Goal: Task Accomplishment & Management: Use online tool/utility

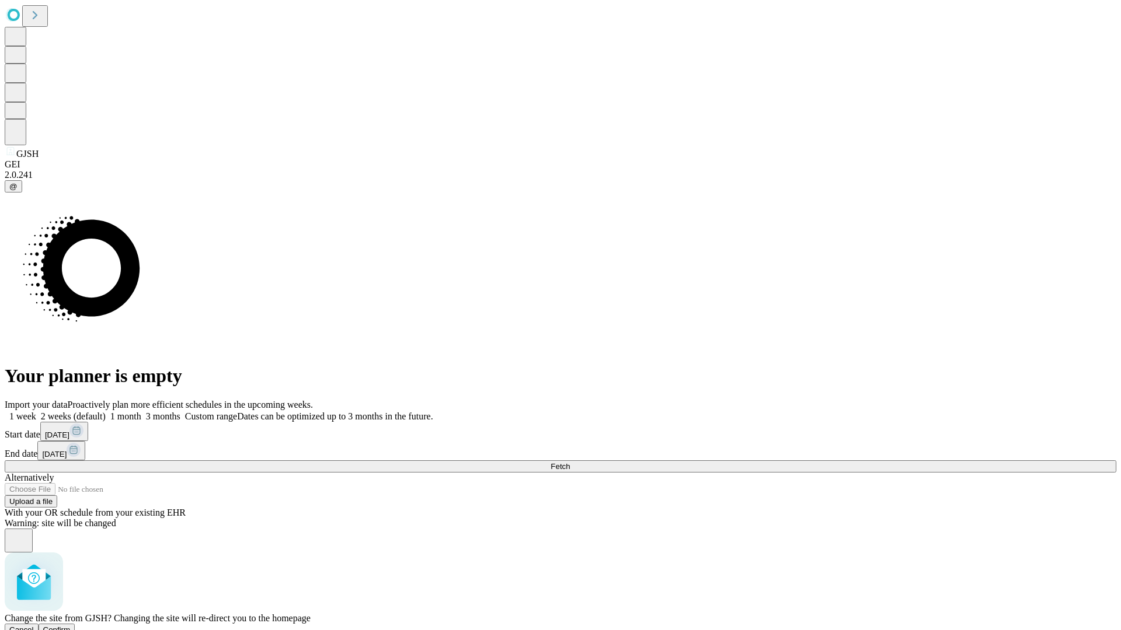
click at [71, 626] on span "Confirm" at bounding box center [56, 630] width 27 height 9
click at [141, 411] on label "1 month" at bounding box center [124, 416] width 36 height 10
click at [570, 462] on span "Fetch" at bounding box center [559, 466] width 19 height 9
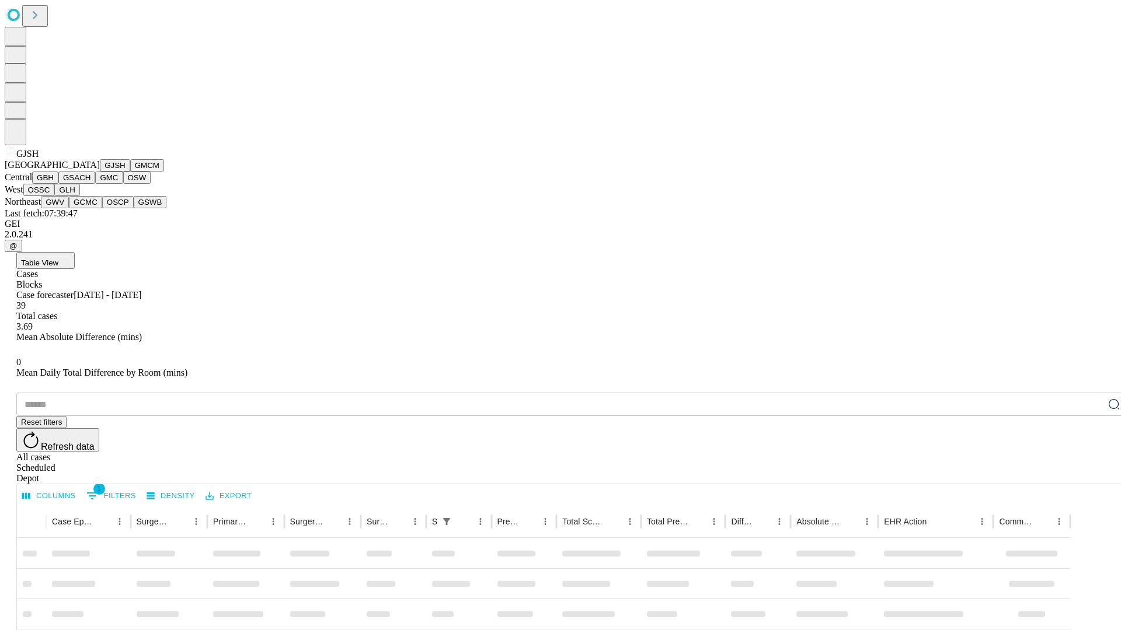
click at [130, 172] on button "GMCM" at bounding box center [147, 165] width 34 height 12
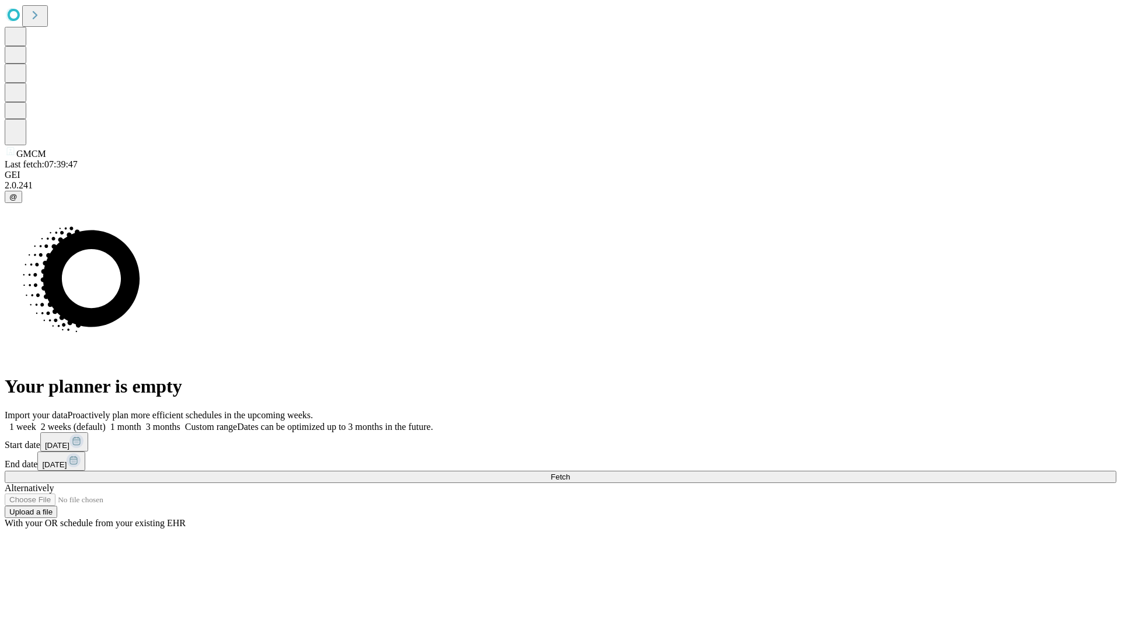
click at [141, 422] on label "1 month" at bounding box center [124, 427] width 36 height 10
click at [570, 473] on span "Fetch" at bounding box center [559, 477] width 19 height 9
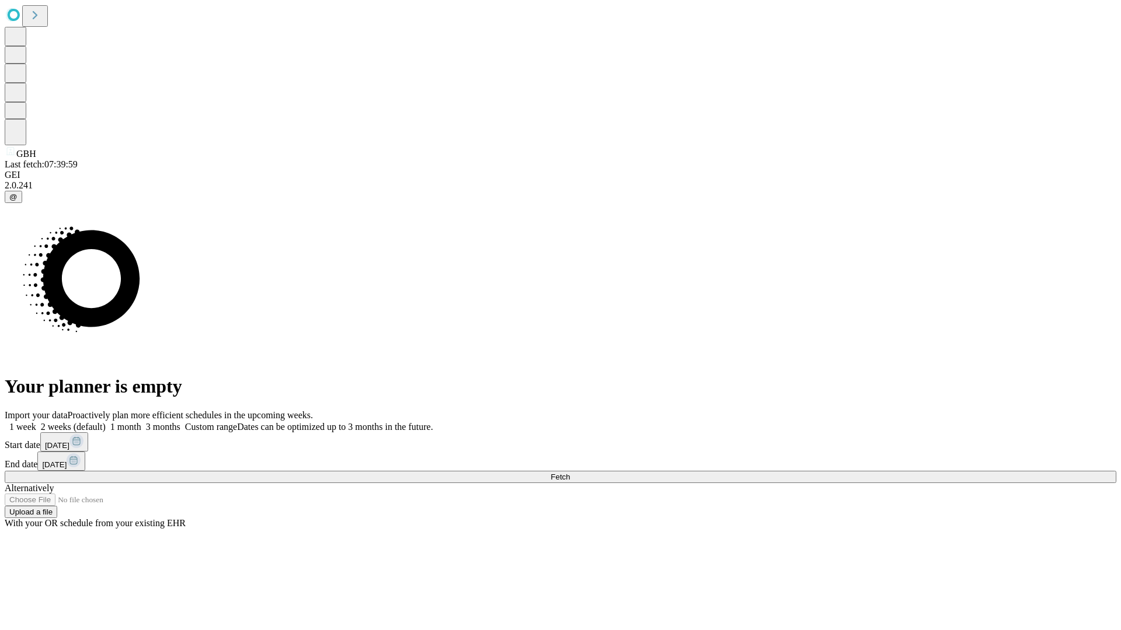
click at [141, 422] on label "1 month" at bounding box center [124, 427] width 36 height 10
click at [570, 473] on span "Fetch" at bounding box center [559, 477] width 19 height 9
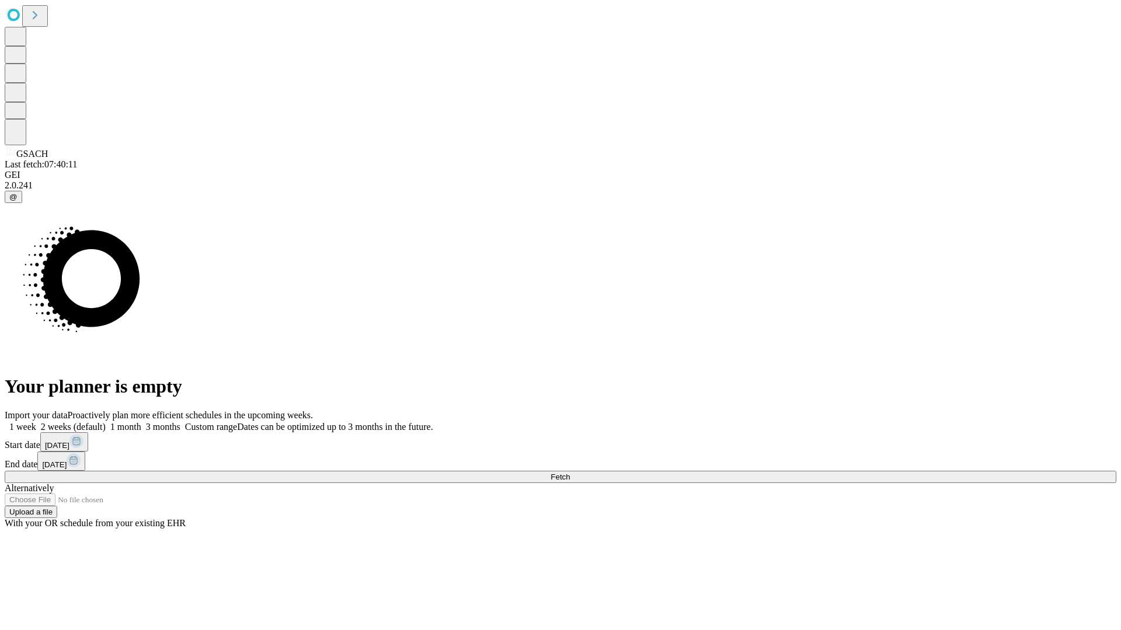
click at [141, 422] on label "1 month" at bounding box center [124, 427] width 36 height 10
click at [570, 473] on span "Fetch" at bounding box center [559, 477] width 19 height 9
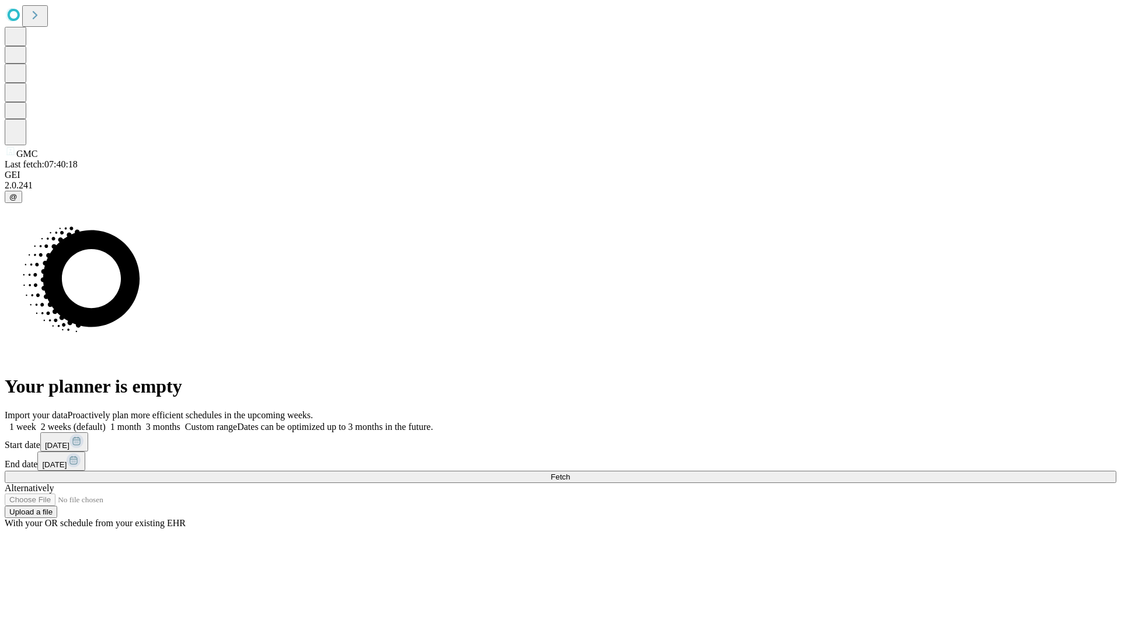
click at [141, 422] on label "1 month" at bounding box center [124, 427] width 36 height 10
click at [570, 473] on span "Fetch" at bounding box center [559, 477] width 19 height 9
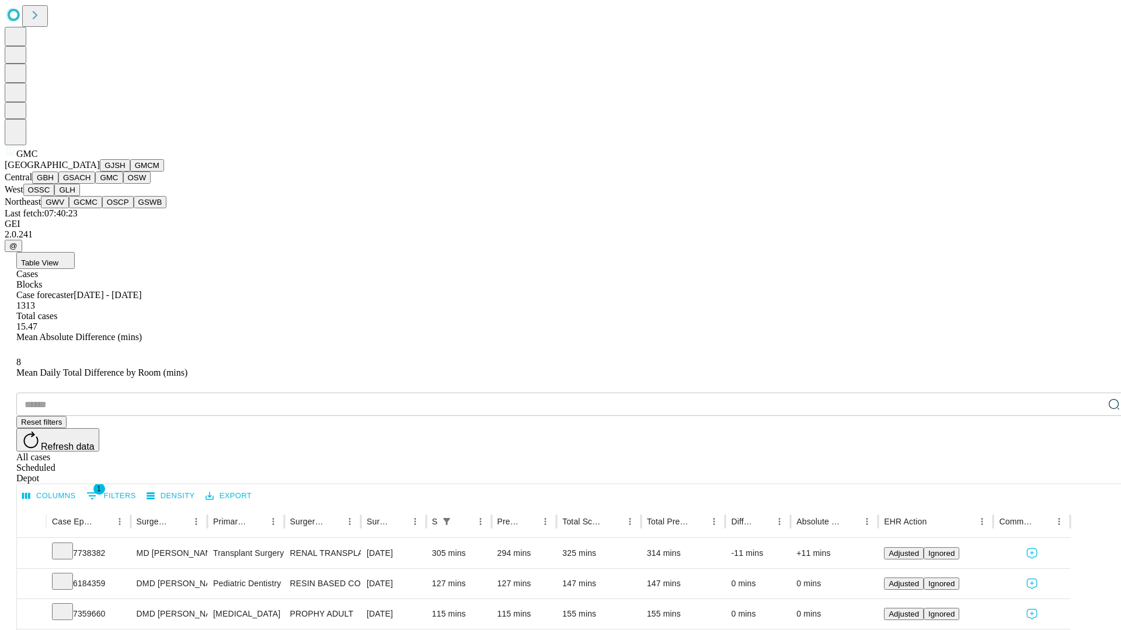
click at [123, 184] on button "OSW" at bounding box center [137, 178] width 28 height 12
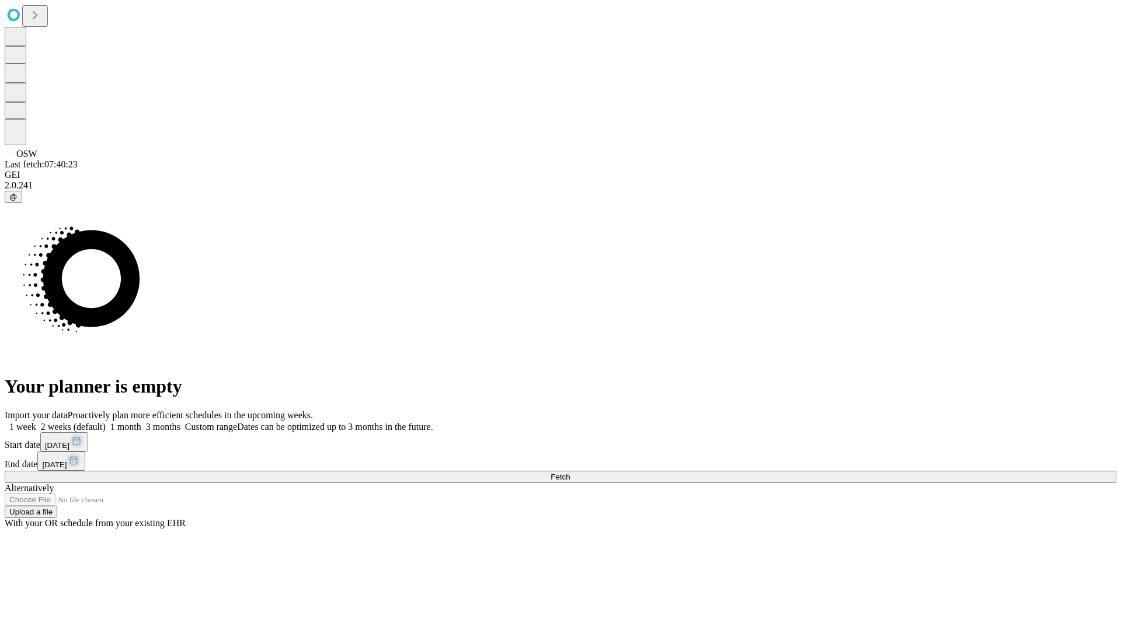
click at [141, 422] on label "1 month" at bounding box center [124, 427] width 36 height 10
click at [570, 473] on span "Fetch" at bounding box center [559, 477] width 19 height 9
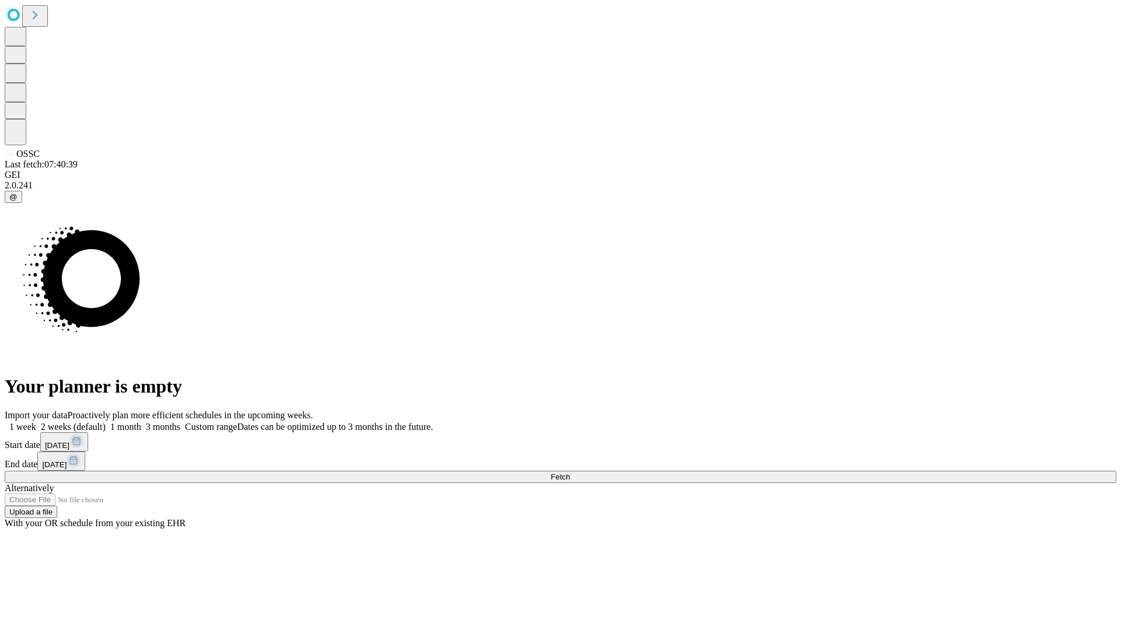
click at [141, 422] on label "1 month" at bounding box center [124, 427] width 36 height 10
click at [570, 473] on span "Fetch" at bounding box center [559, 477] width 19 height 9
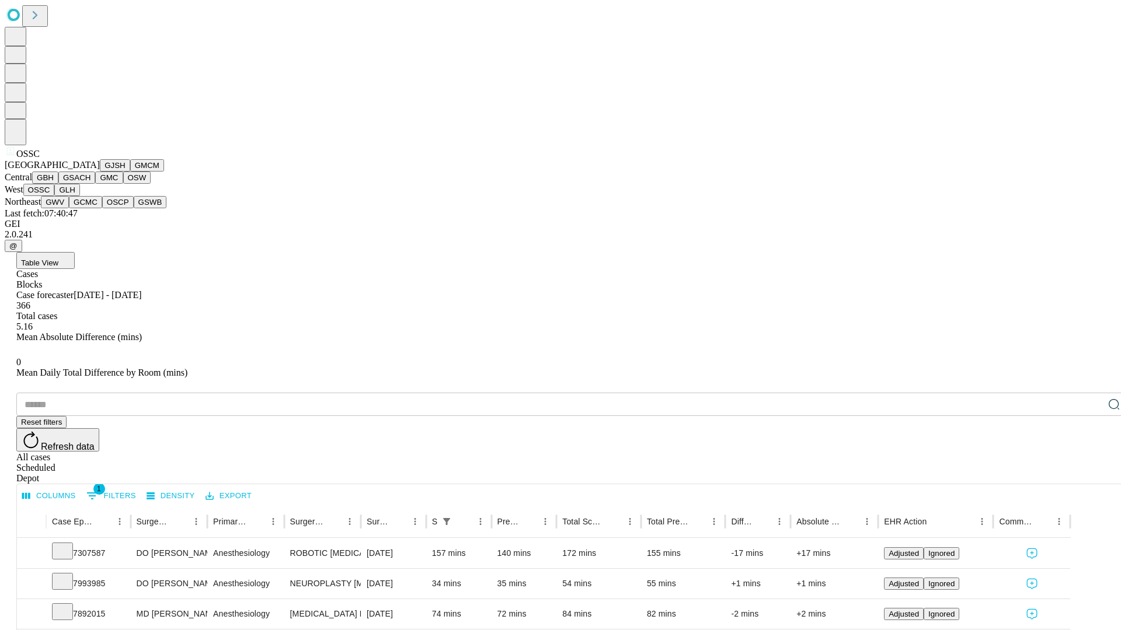
click at [79, 196] on button "GLH" at bounding box center [66, 190] width 25 height 12
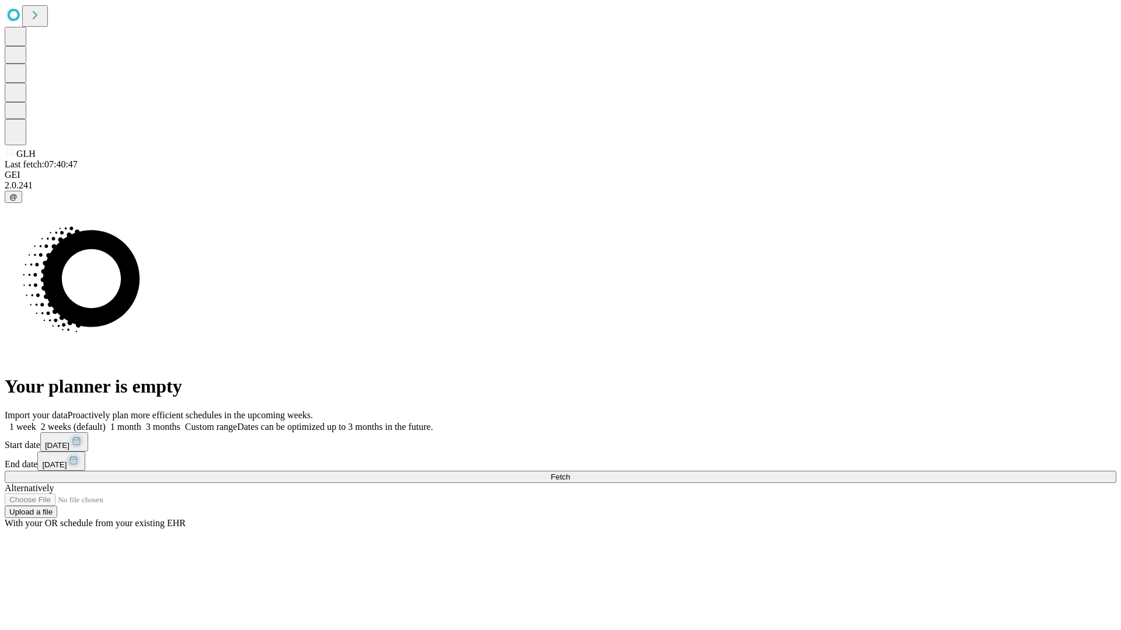
click at [141, 422] on label "1 month" at bounding box center [124, 427] width 36 height 10
click at [570, 473] on span "Fetch" at bounding box center [559, 477] width 19 height 9
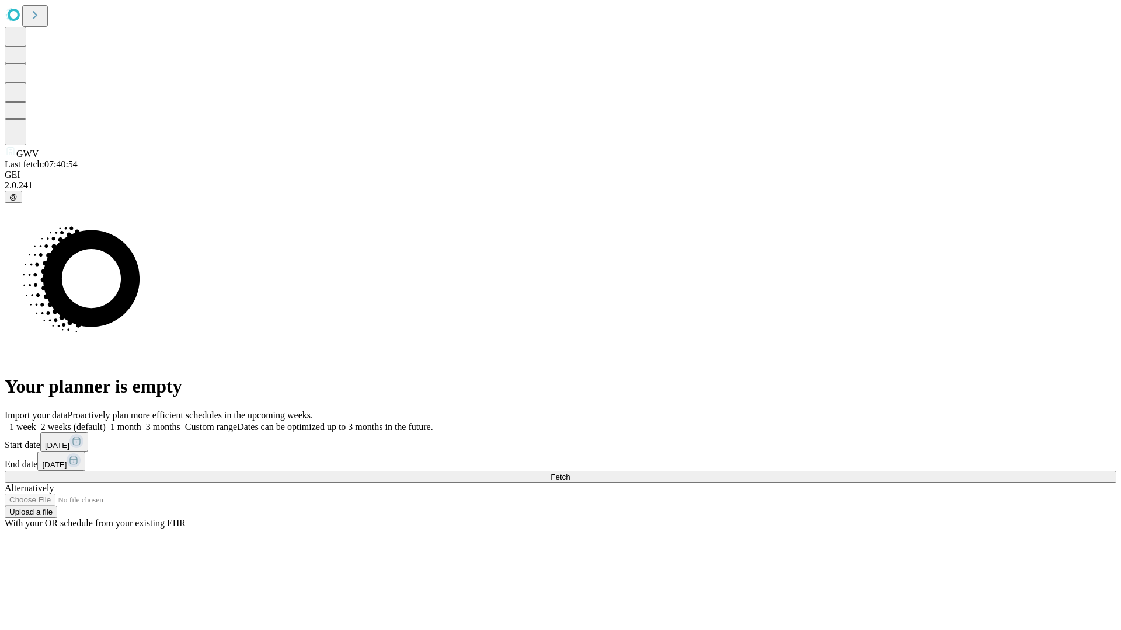
click at [141, 422] on label "1 month" at bounding box center [124, 427] width 36 height 10
click at [570, 473] on span "Fetch" at bounding box center [559, 477] width 19 height 9
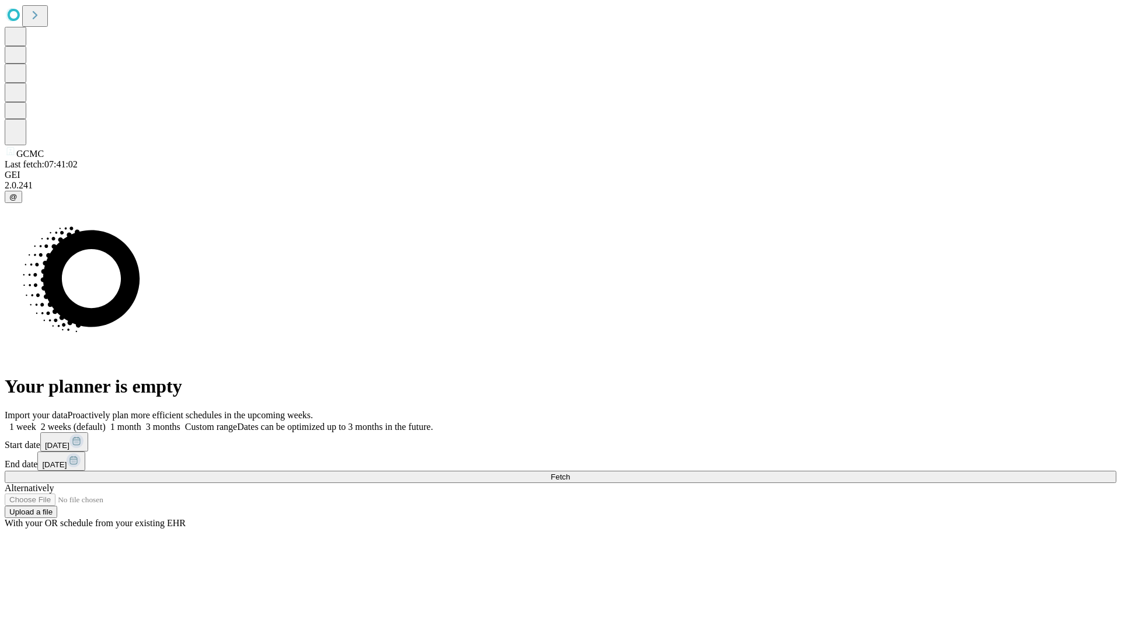
click at [570, 473] on span "Fetch" at bounding box center [559, 477] width 19 height 9
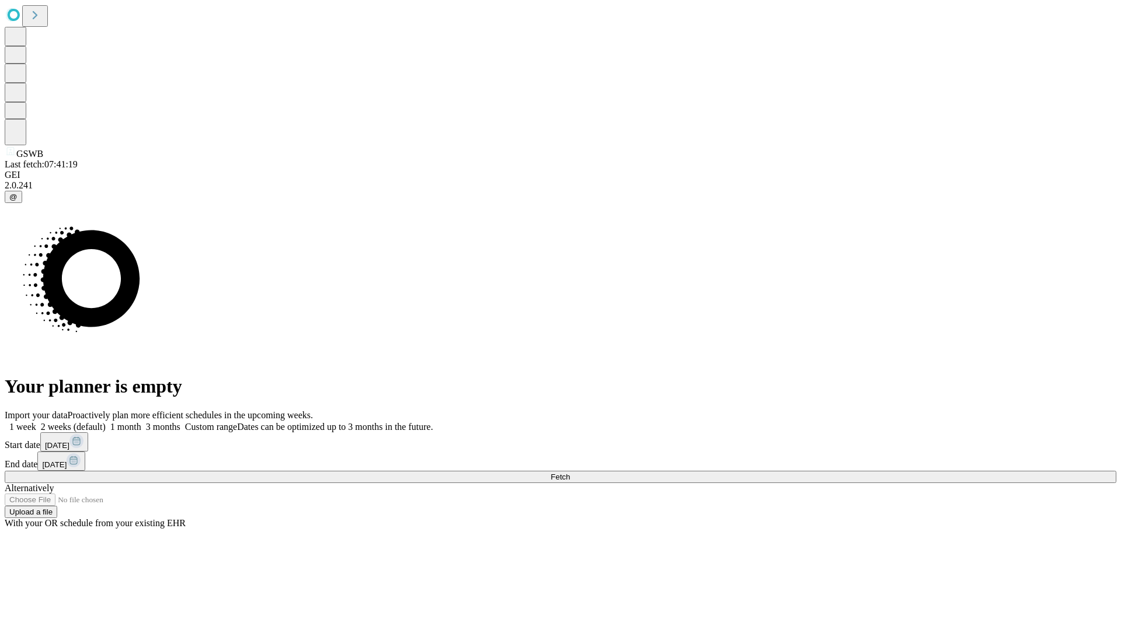
click at [141, 422] on label "1 month" at bounding box center [124, 427] width 36 height 10
click at [570, 473] on span "Fetch" at bounding box center [559, 477] width 19 height 9
